Goal: Transaction & Acquisition: Purchase product/service

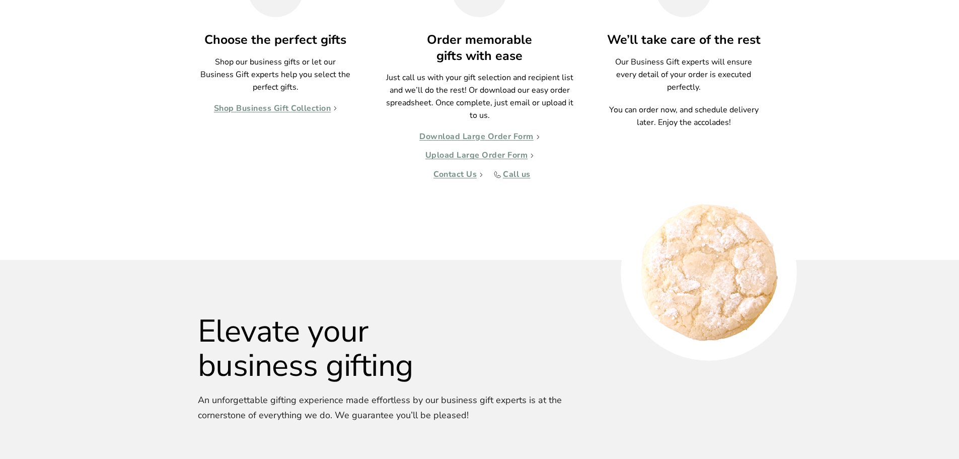
scroll to position [1057, 0]
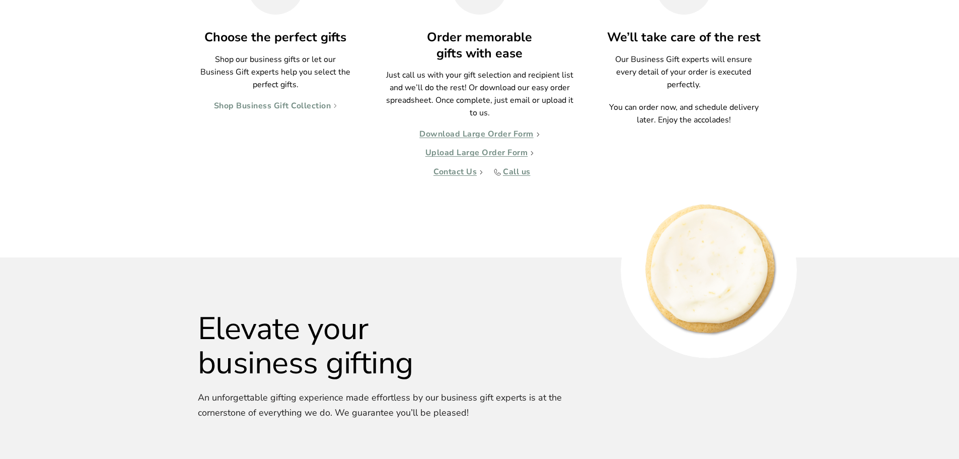
click at [320, 109] on link "Shop Business Gift Collection" at bounding box center [275, 106] width 123 height 10
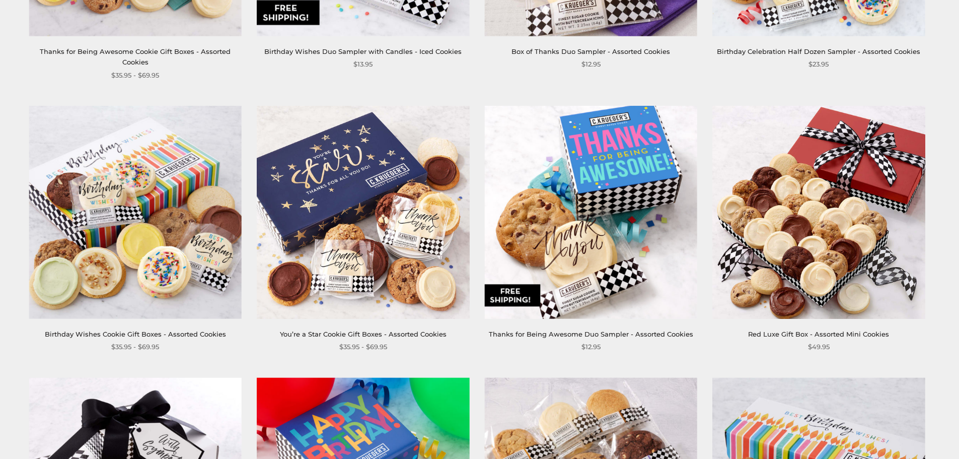
scroll to position [956, 0]
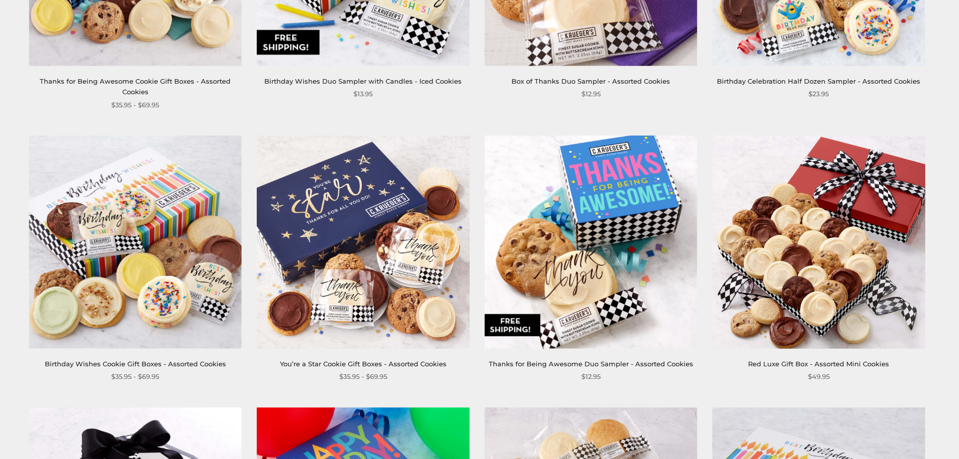
click at [628, 199] on img at bounding box center [591, 241] width 212 height 212
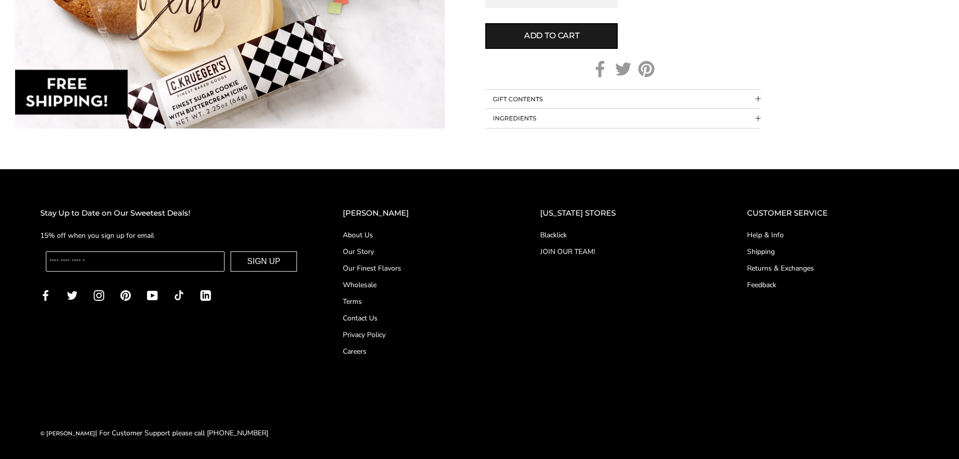
scroll to position [637, 0]
